Goal: Register for event/course

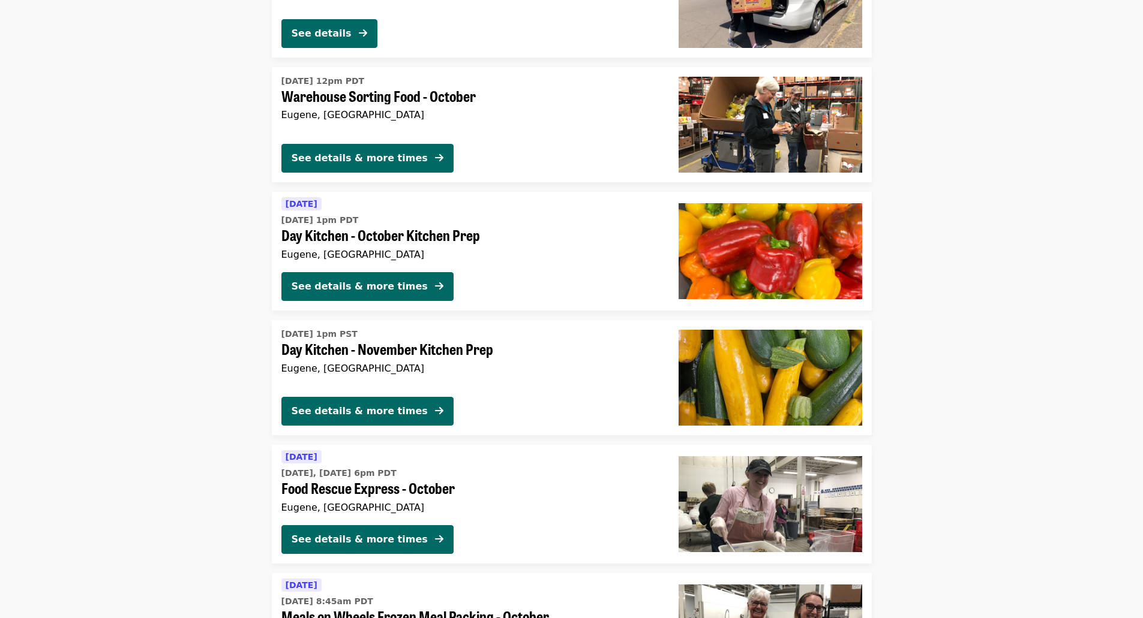
scroll to position [2340, 0]
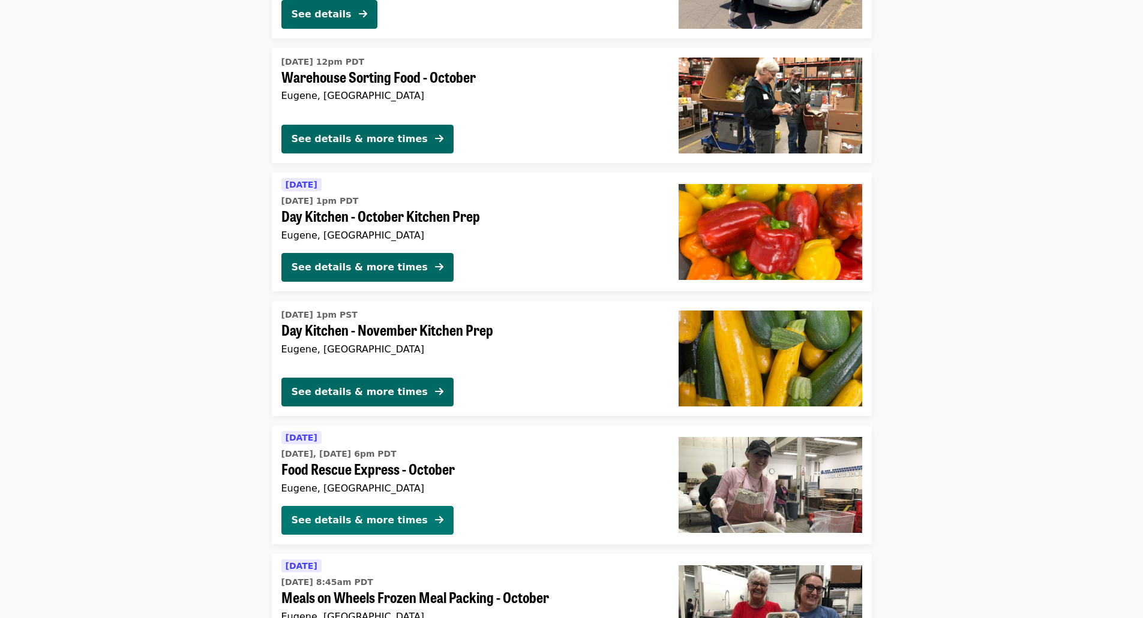
click at [382, 515] on div "See details & more times" at bounding box center [360, 520] width 136 height 14
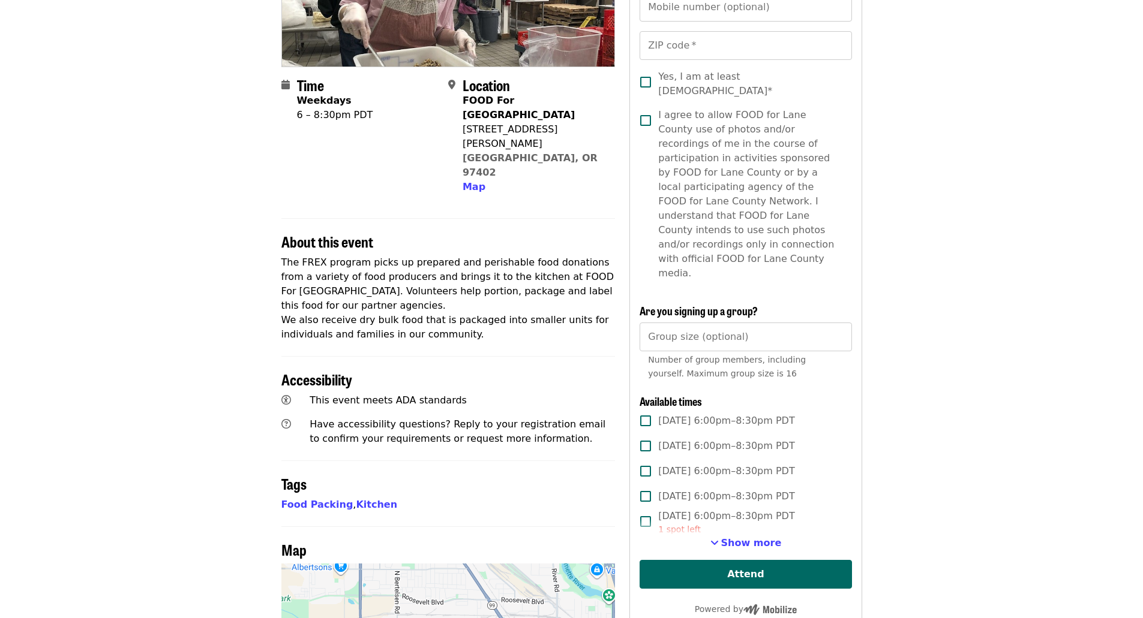
scroll to position [240, 0]
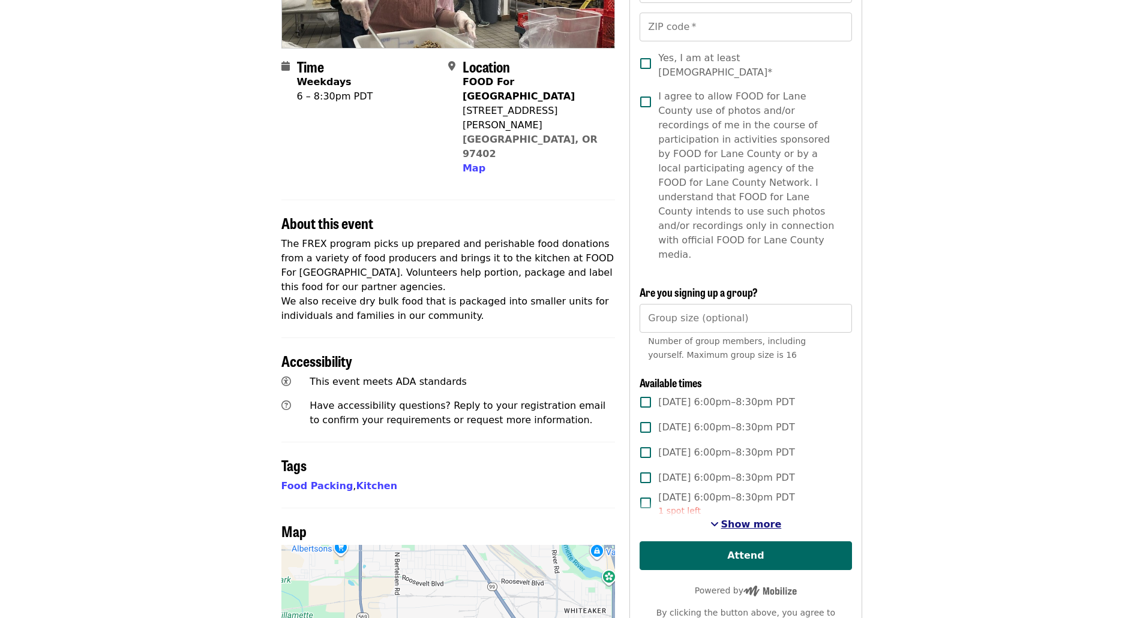
click at [740, 519] on span "Show more" at bounding box center [751, 524] width 61 height 11
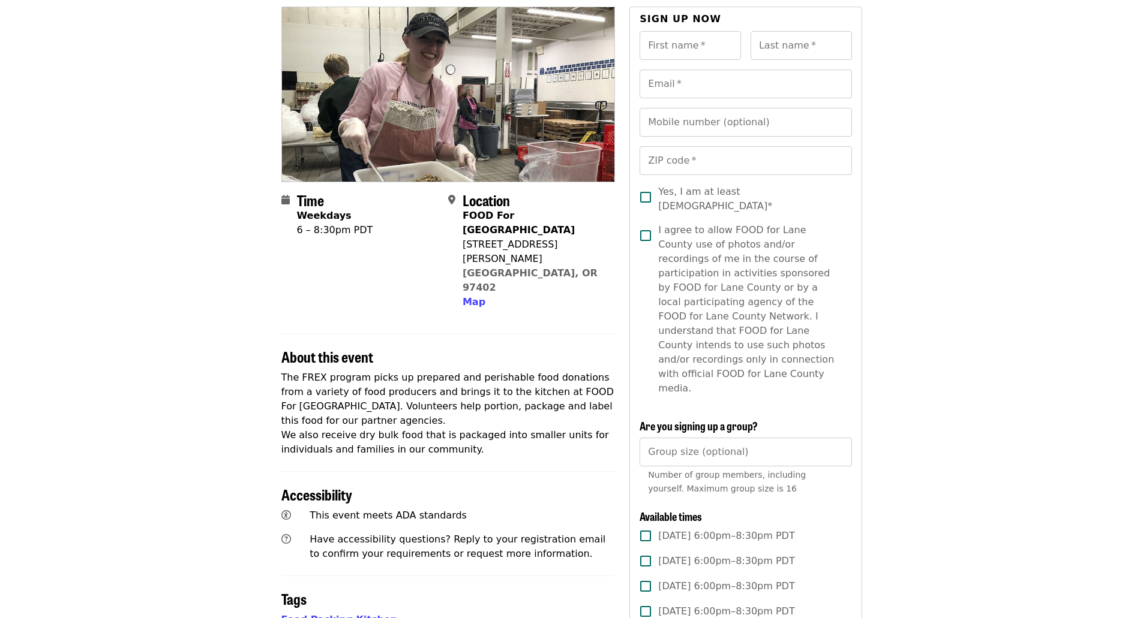
scroll to position [0, 0]
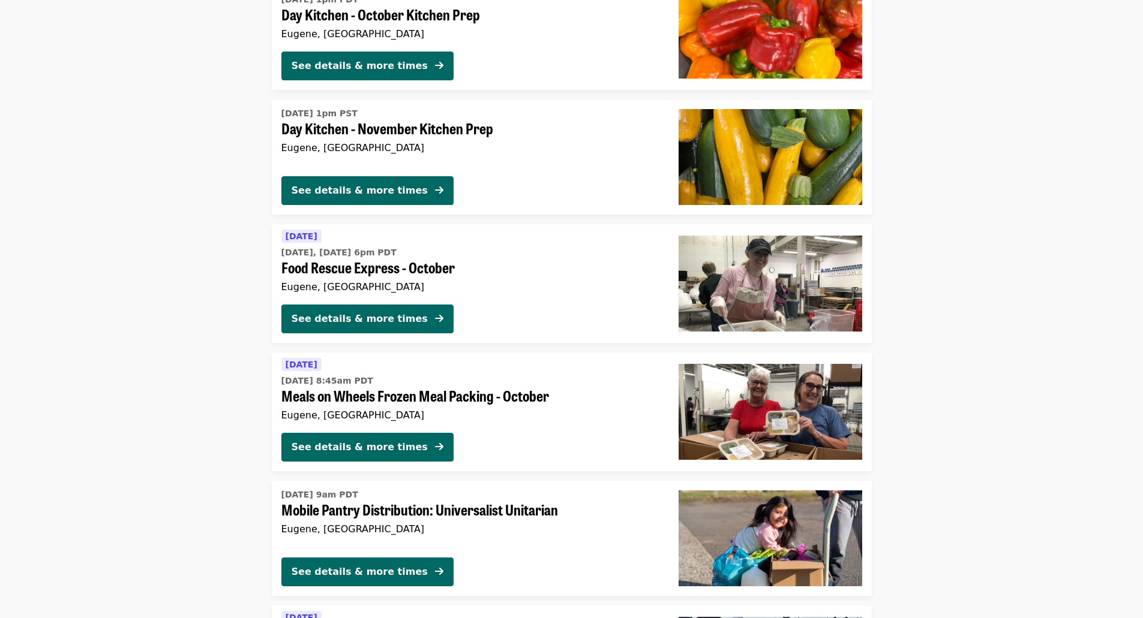
scroll to position [2521, 0]
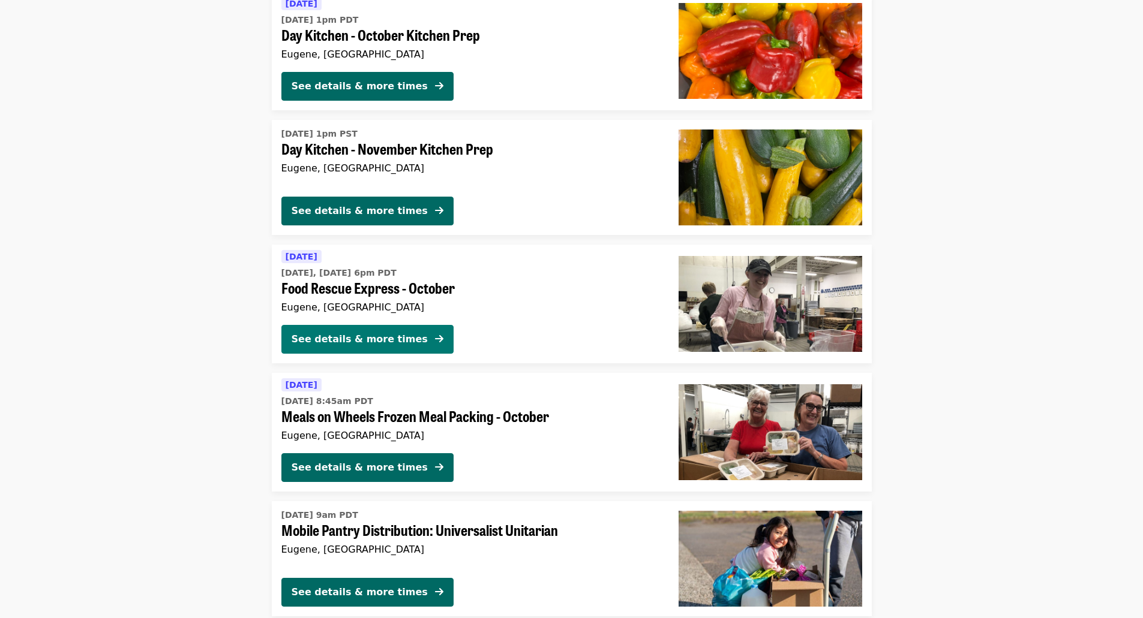
click at [353, 346] on div "See details & more times" at bounding box center [360, 339] width 136 height 14
